Goal: Task Accomplishment & Management: Manage account settings

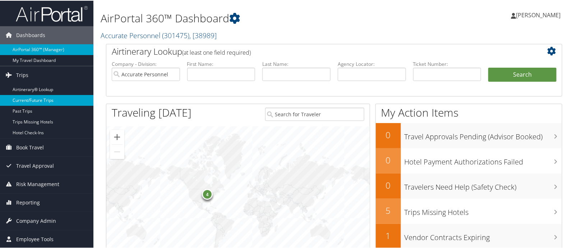
click at [36, 100] on link "Current/Future Trips" at bounding box center [46, 99] width 93 height 11
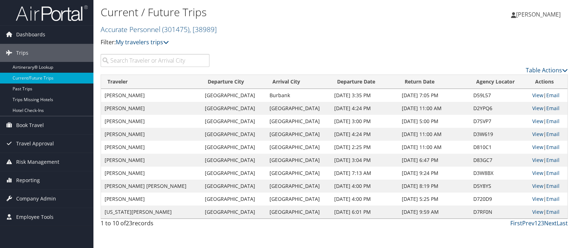
click at [144, 58] on input "search" at bounding box center [155, 60] width 109 height 13
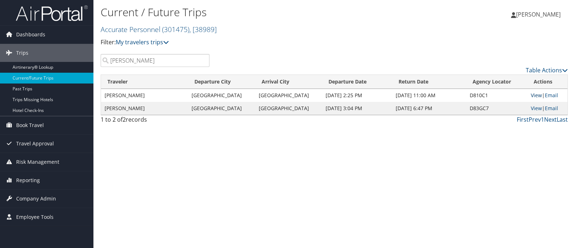
type input "[PERSON_NAME]"
click at [531, 95] on link "View" at bounding box center [536, 95] width 11 height 7
click at [532, 110] on link "View" at bounding box center [536, 108] width 11 height 7
click at [532, 96] on link "View" at bounding box center [536, 95] width 11 height 7
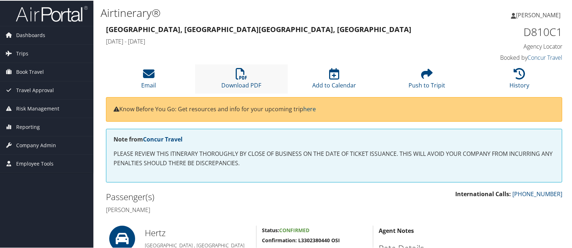
click at [249, 78] on li "Download PDF" at bounding box center [241, 78] width 93 height 29
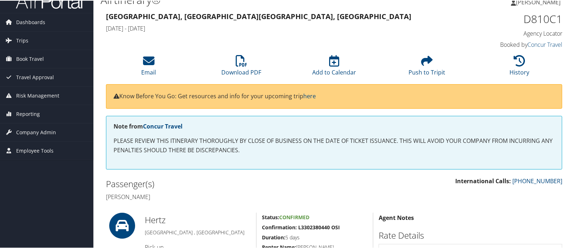
scroll to position [13, 0]
click at [157, 75] on li "Email" at bounding box center [148, 64] width 93 height 29
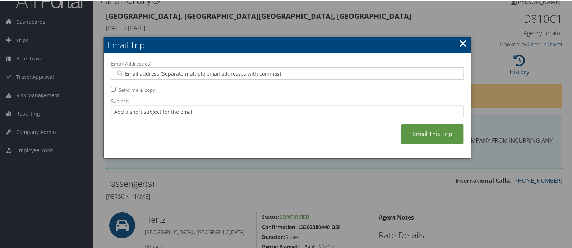
click at [157, 75] on input "Email Address(es):" at bounding box center [288, 72] width 344 height 7
type input "ksan"
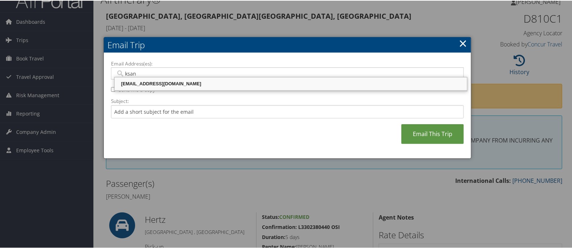
click at [167, 86] on div "[EMAIL_ADDRESS][DOMAIN_NAME]" at bounding box center [291, 82] width 351 height 7
type input "[EMAIL_ADDRESS][DOMAIN_NAME]"
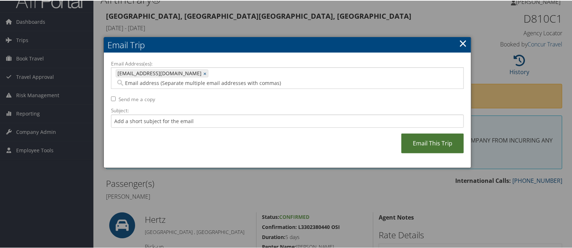
click at [413, 133] on link "Email This Trip" at bounding box center [433, 143] width 63 height 20
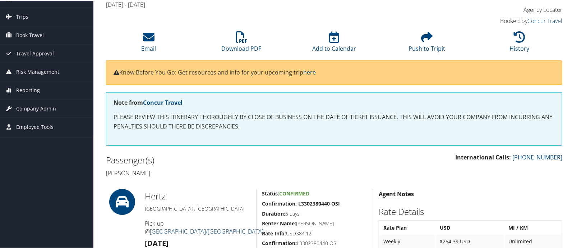
scroll to position [0, 0]
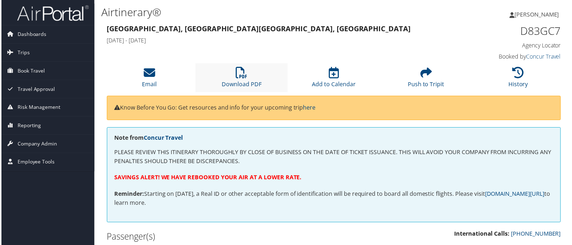
click at [231, 77] on li "Download PDF" at bounding box center [241, 78] width 93 height 29
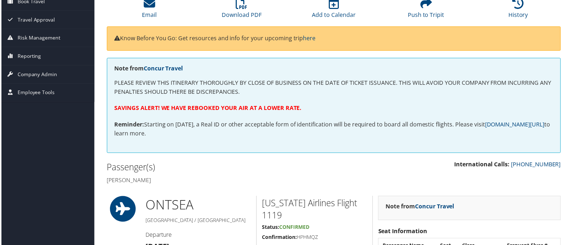
scroll to position [68, 0]
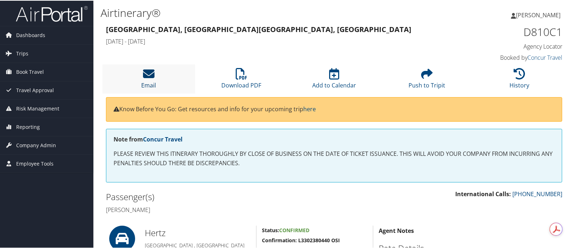
click at [148, 74] on icon at bounding box center [149, 73] width 12 height 12
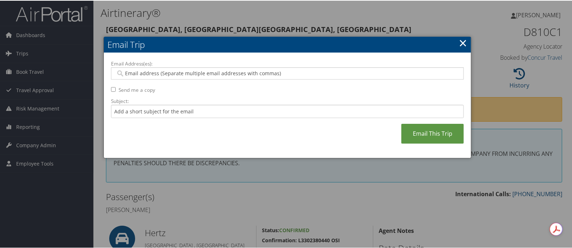
click at [166, 71] on input "Email Address(es):" at bounding box center [288, 72] width 344 height 7
type input "ksanch"
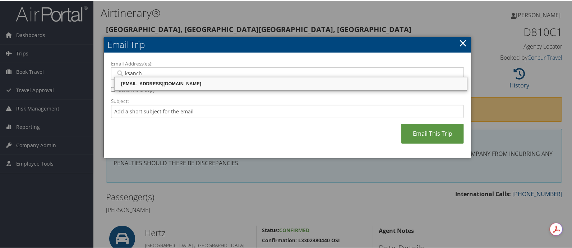
click at [159, 82] on div "[EMAIL_ADDRESS][DOMAIN_NAME]" at bounding box center [291, 82] width 351 height 7
type input "[EMAIL_ADDRESS][DOMAIN_NAME]"
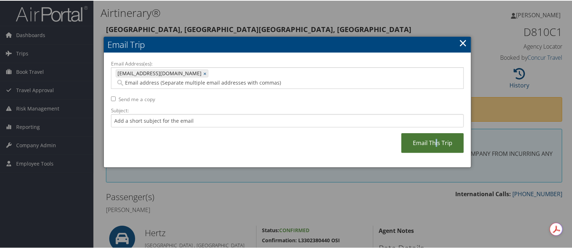
click at [435, 132] on link "Email This Trip" at bounding box center [433, 142] width 63 height 20
